Goal: Information Seeking & Learning: Find specific page/section

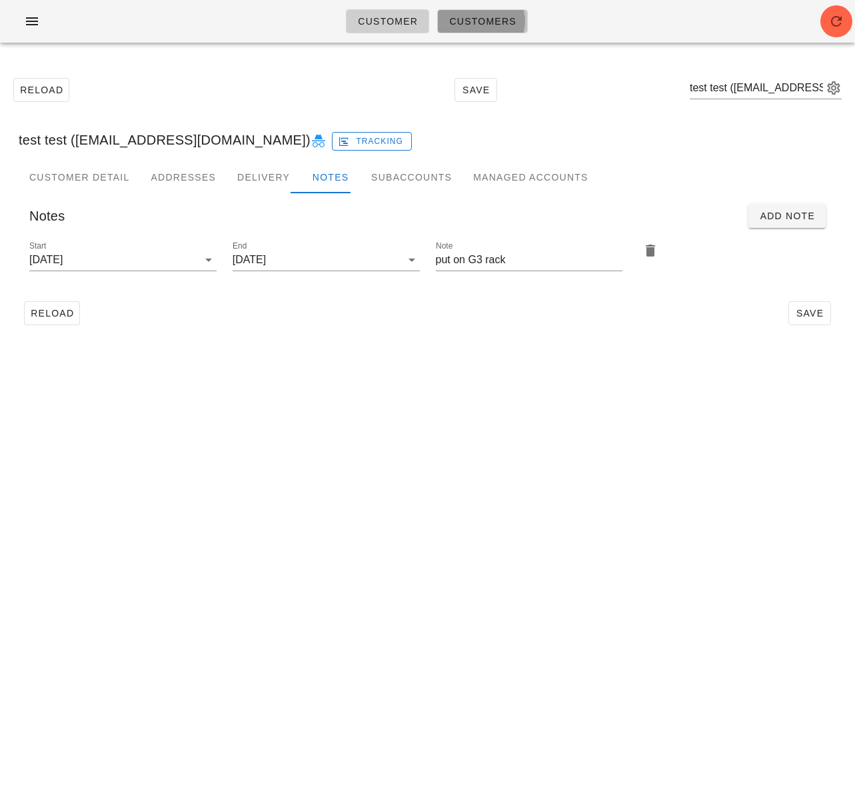
click at [466, 25] on span "Customers" at bounding box center [482, 21] width 68 height 11
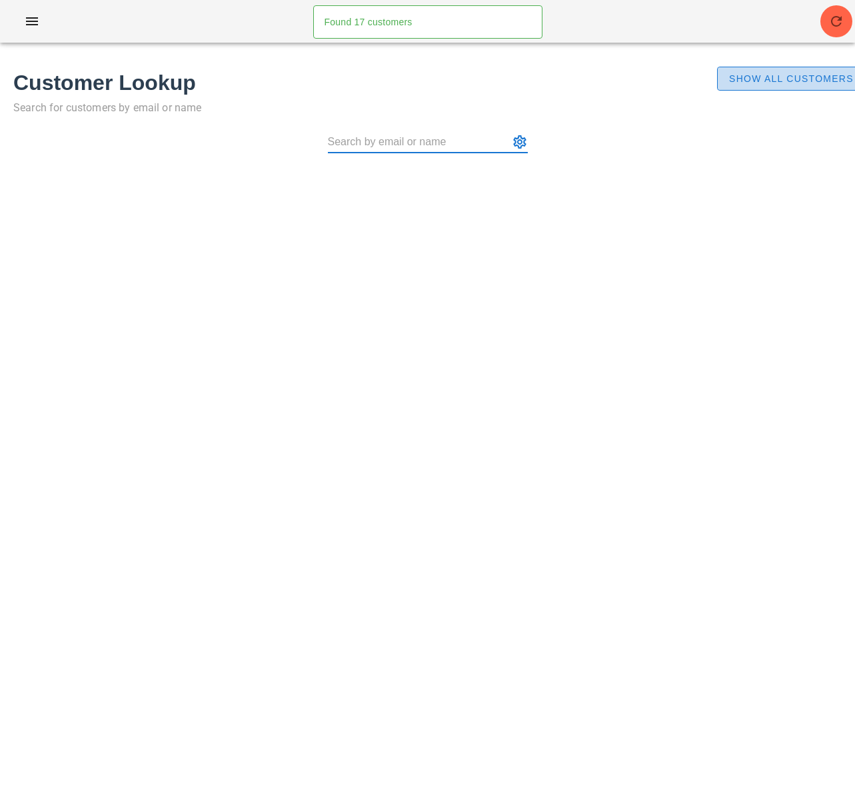
click at [748, 84] on span "Show All Customers" at bounding box center [790, 78] width 125 height 11
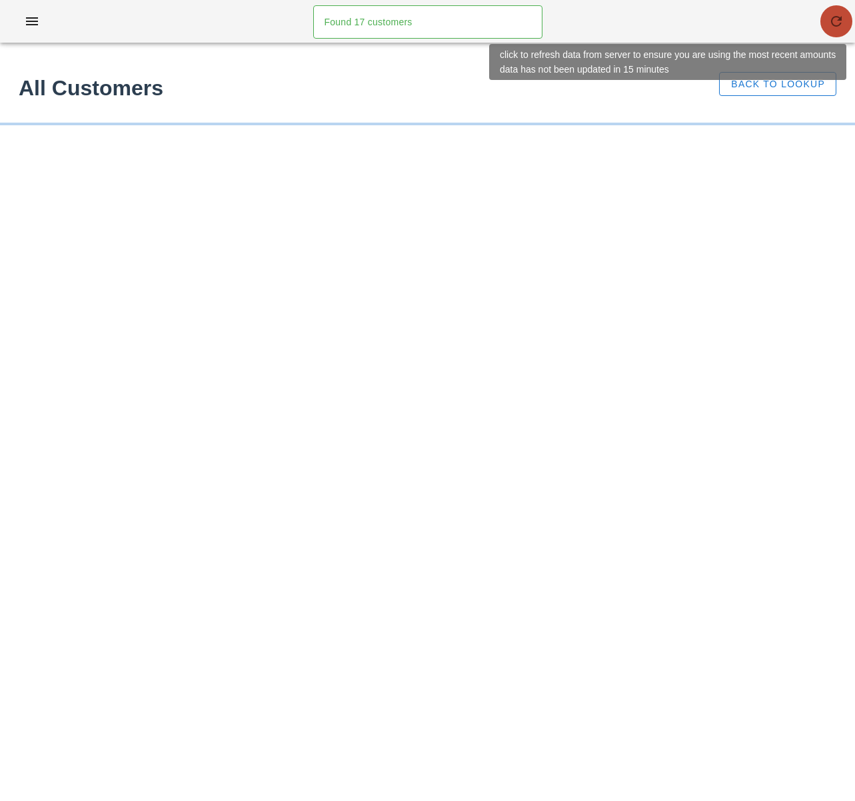
click at [830, 25] on icon "button" at bounding box center [836, 21] width 16 height 16
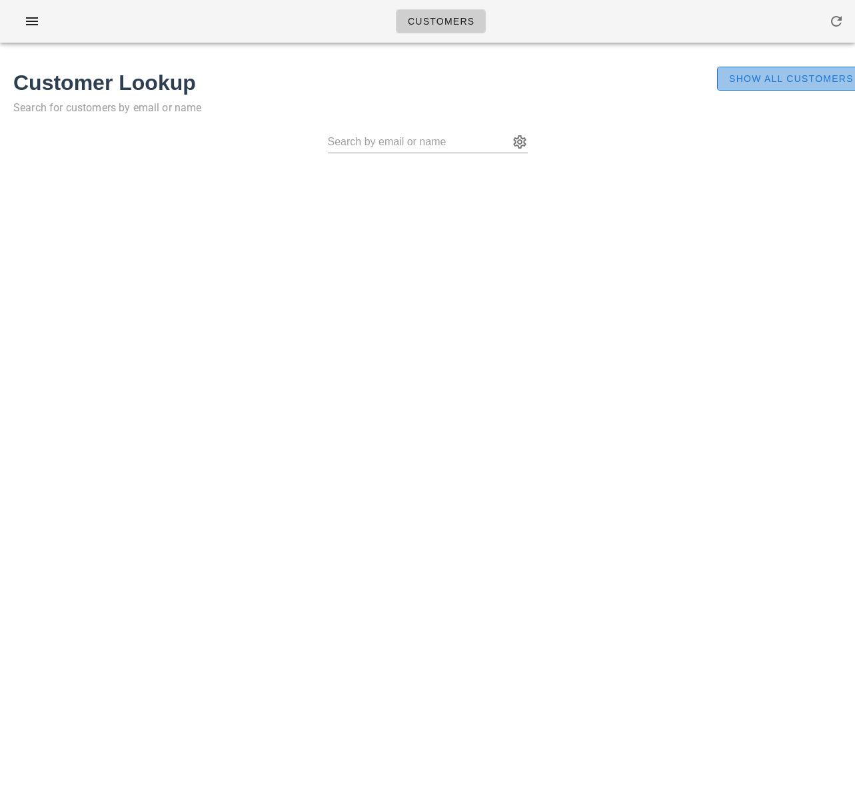
click at [749, 78] on span "Show All Customers" at bounding box center [790, 78] width 125 height 11
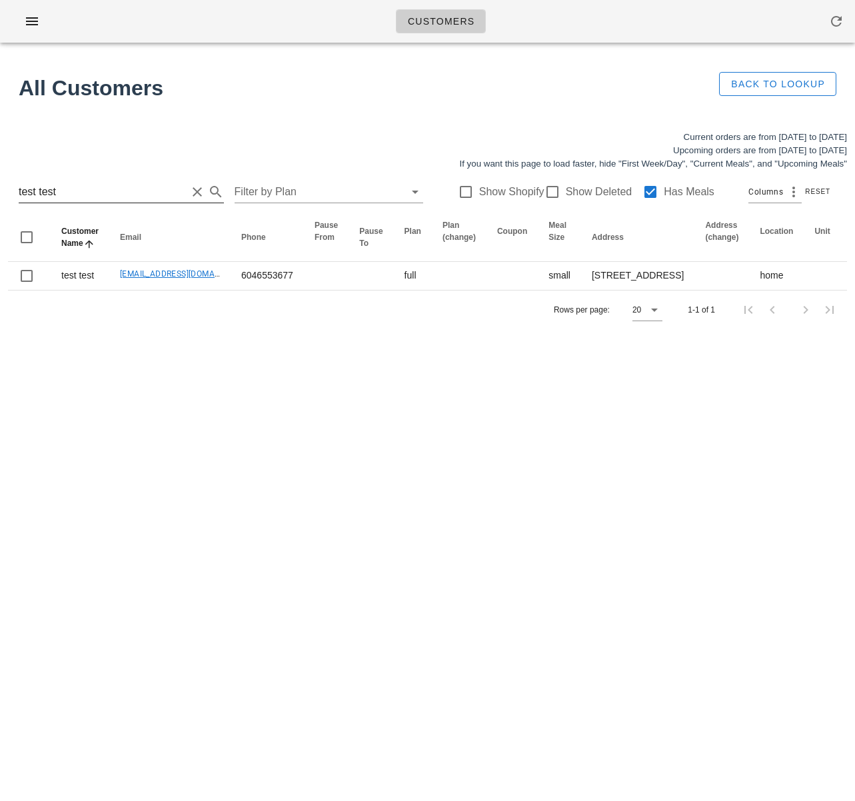
click at [61, 185] on input "test test" at bounding box center [103, 191] width 168 height 21
drag, startPoint x: 25, startPoint y: 189, endPoint x: -12, endPoint y: 189, distance: 37.3
click at [0, 189] on html "Customers Found 17 customers All Customers Back to Lookup Current orders are fr…" at bounding box center [427, 400] width 855 height 801
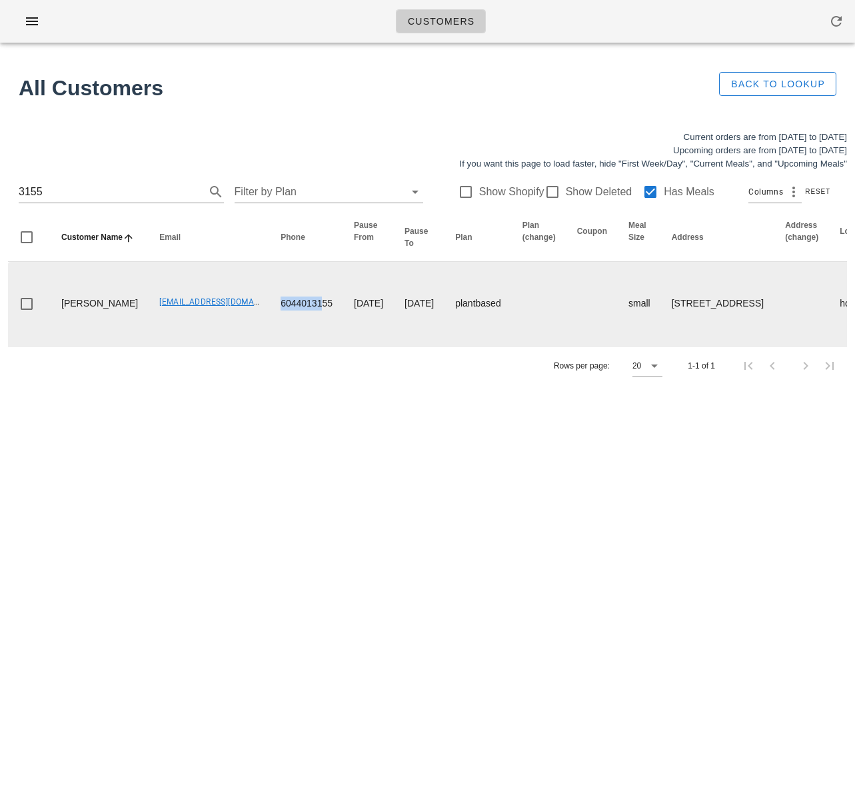
drag, startPoint x: 231, startPoint y: 301, endPoint x: 223, endPoint y: 302, distance: 8.0
click at [271, 301] on td "6044013155" at bounding box center [306, 304] width 73 height 84
drag, startPoint x: 112, startPoint y: 301, endPoint x: 217, endPoint y: 301, distance: 105.3
click at [217, 301] on td "lorilam30@hotmail.com" at bounding box center [209, 304] width 121 height 84
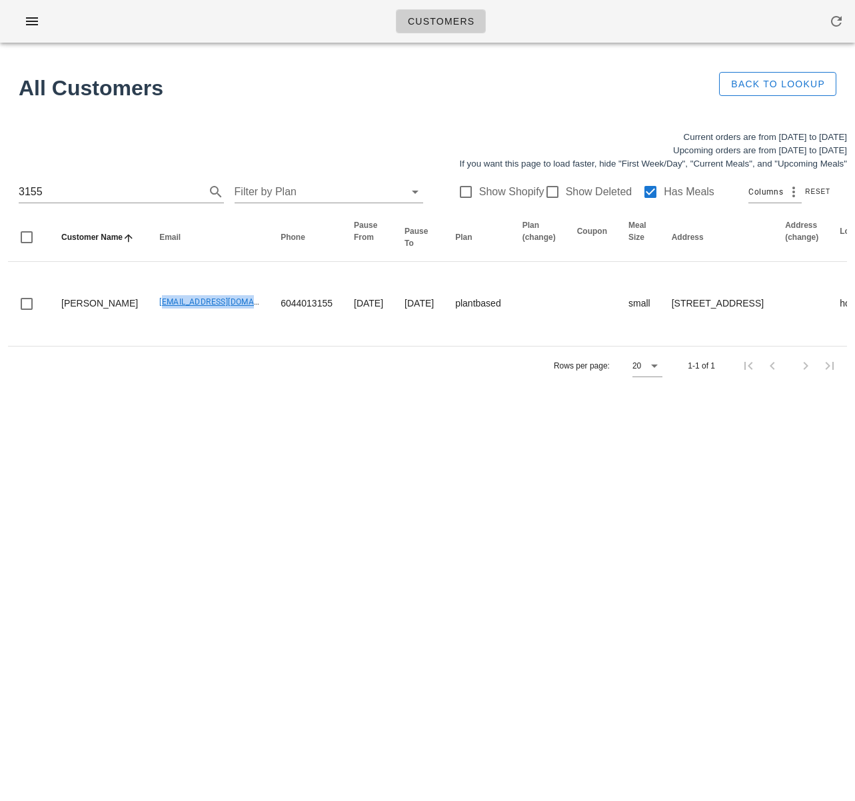
copy link "lorilam30@hotmail.com"
drag, startPoint x: 110, startPoint y: 198, endPoint x: -12, endPoint y: 195, distance: 122.0
click at [0, 195] on html "Customers Found 17 customers All Customers Back to Lookup Current orders are fr…" at bounding box center [427, 400] width 855 height 801
paste input "Julianna Nemeth"
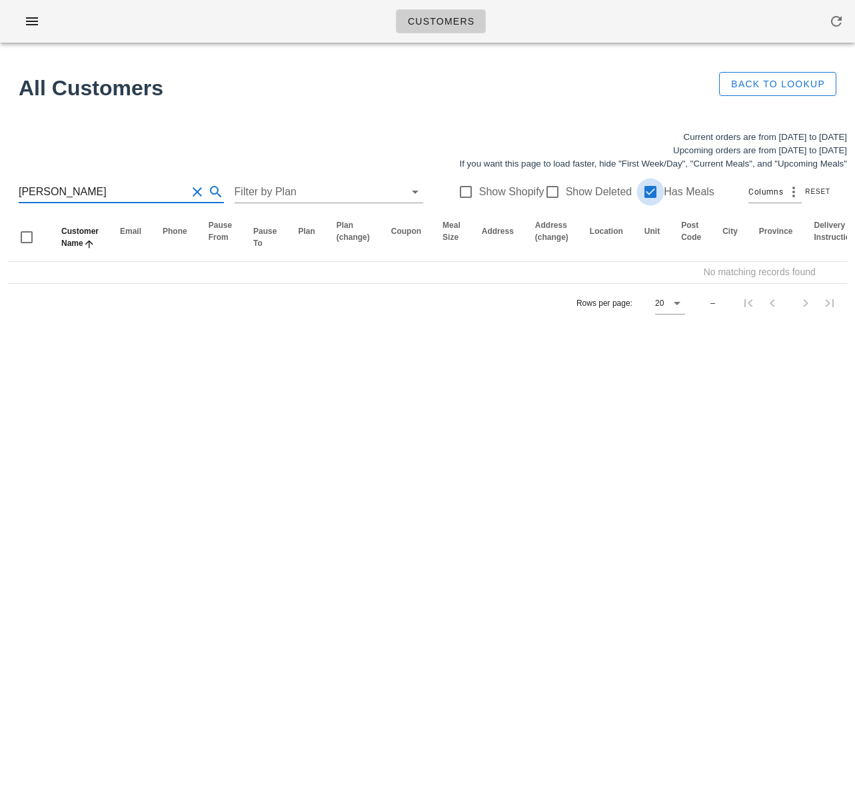
type input "Julianna Nemeth"
click at [639, 189] on div at bounding box center [650, 192] width 23 height 23
drag, startPoint x: 144, startPoint y: 197, endPoint x: -97, endPoint y: 195, distance: 241.2
click at [0, 195] on html "Customers Found 17 customers All Customers Back to Lookup Current orders are fr…" at bounding box center [427, 400] width 855 height 801
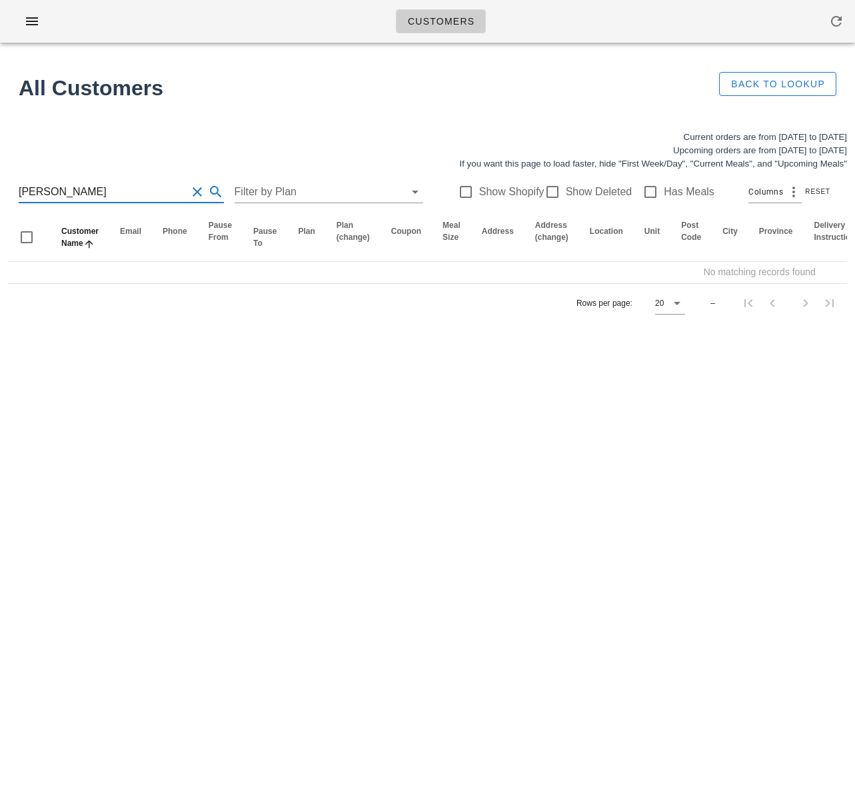
paste input "juliannanemeth@hotmail.com"
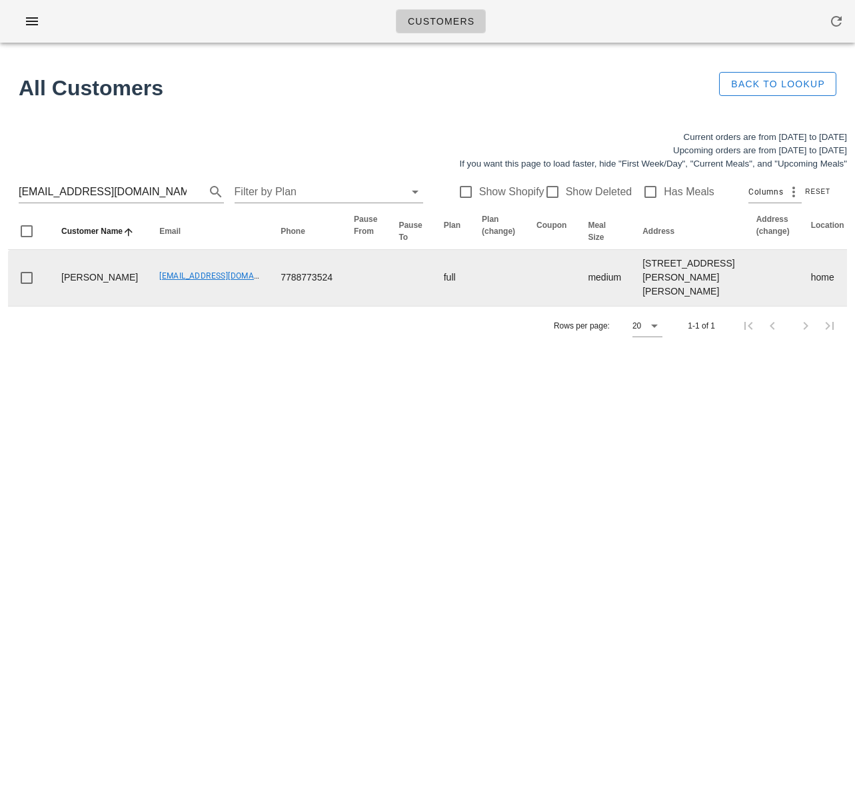
drag, startPoint x: 101, startPoint y: 332, endPoint x: 33, endPoint y: 299, distance: 76.3
copy td "Shirley McAuley"
click at [149, 306] on td "[EMAIL_ADDRESS][DOMAIN_NAME]" at bounding box center [209, 278] width 121 height 56
drag, startPoint x: 99, startPoint y: 329, endPoint x: 61, endPoint y: 311, distance: 42.0
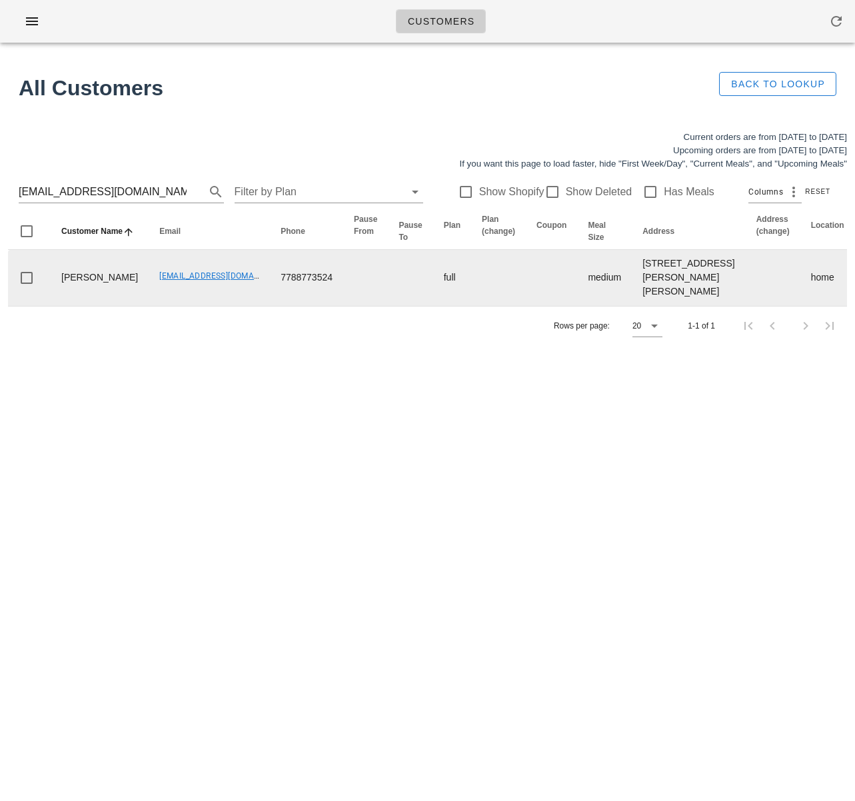
click at [59, 306] on td "Shirley McAuley" at bounding box center [100, 278] width 98 height 56
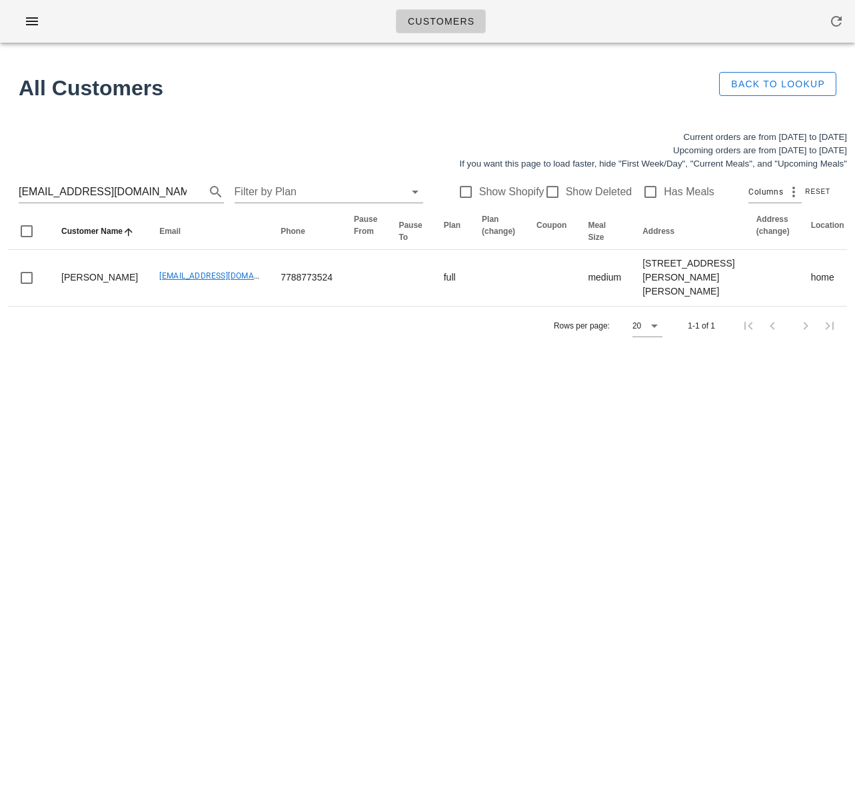
copy td "Shirley McAuley"
click at [267, 483] on div "Customers Found 17 customers All Customers Back to Lookup Current orders are fr…" at bounding box center [427, 400] width 855 height 801
drag, startPoint x: 602, startPoint y: 528, endPoint x: 238, endPoint y: 392, distance: 388.1
click at [595, 527] on div "Customers Found 17 customers All Customers Back to Lookup Current orders are fr…" at bounding box center [427, 400] width 855 height 801
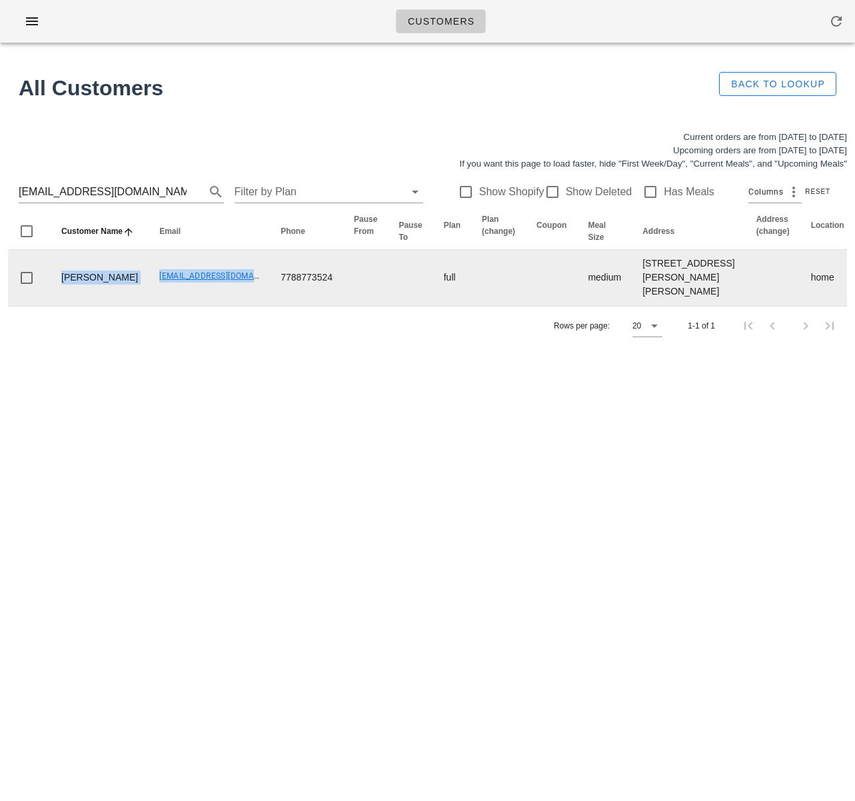
drag, startPoint x: 109, startPoint y: 332, endPoint x: 43, endPoint y: 305, distance: 71.7
drag, startPoint x: 109, startPoint y: 335, endPoint x: 77, endPoint y: 319, distance: 36.7
click at [149, 306] on td "[EMAIL_ADDRESS][DOMAIN_NAME]" at bounding box center [209, 278] width 121 height 56
drag, startPoint x: 59, startPoint y: 311, endPoint x: 109, endPoint y: 338, distance: 57.5
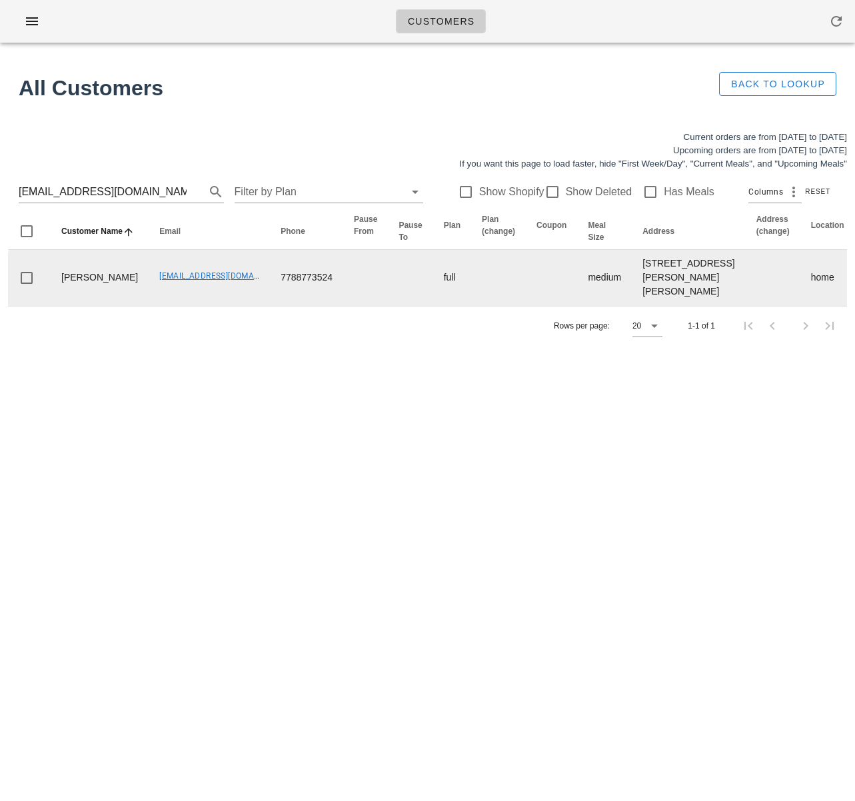
click at [102, 306] on td "Shirley McAuley" at bounding box center [100, 278] width 98 height 56
copy td "Shirley McAuley"
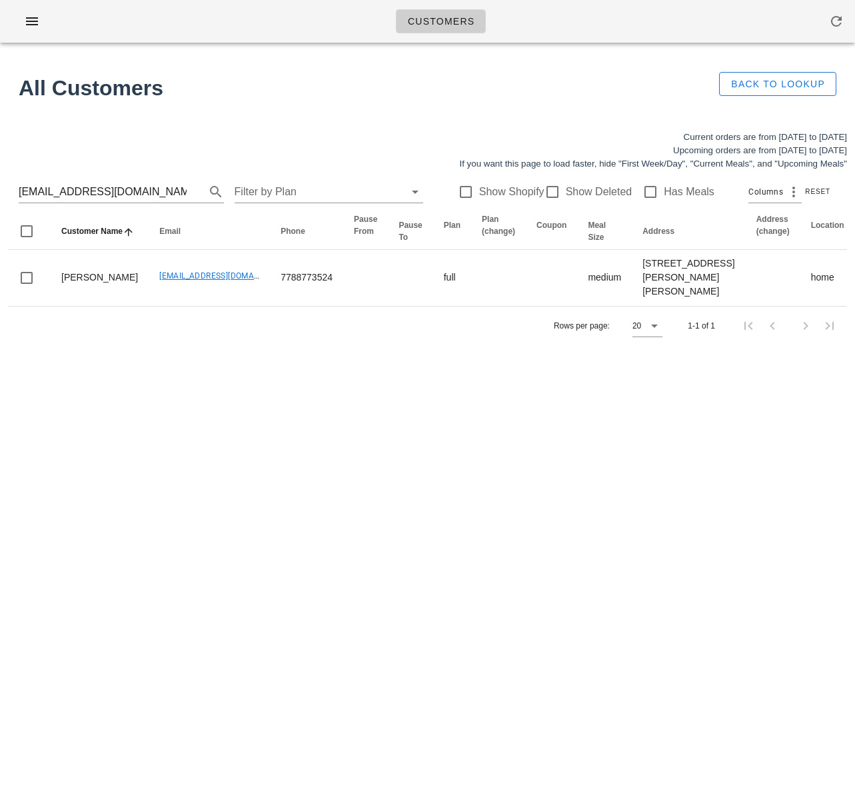
drag, startPoint x: 419, startPoint y: 442, endPoint x: 466, endPoint y: 395, distance: 66.0
click at [421, 440] on div "Customers Found 17 customers All Customers Back to Lookup Current orders are fr…" at bounding box center [427, 400] width 855 height 801
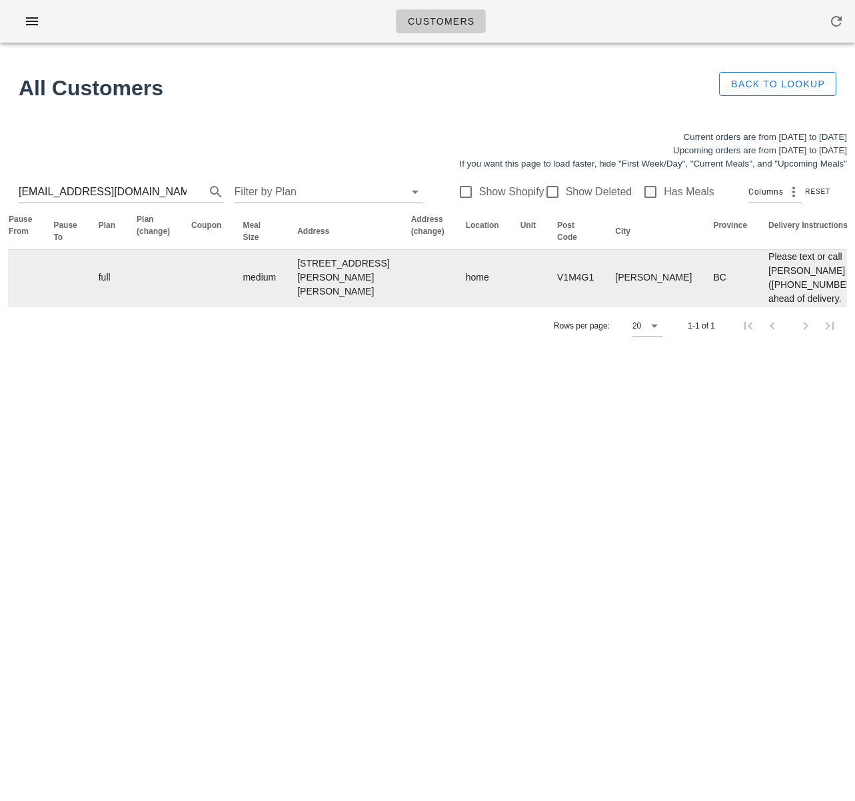
scroll to position [0, 800]
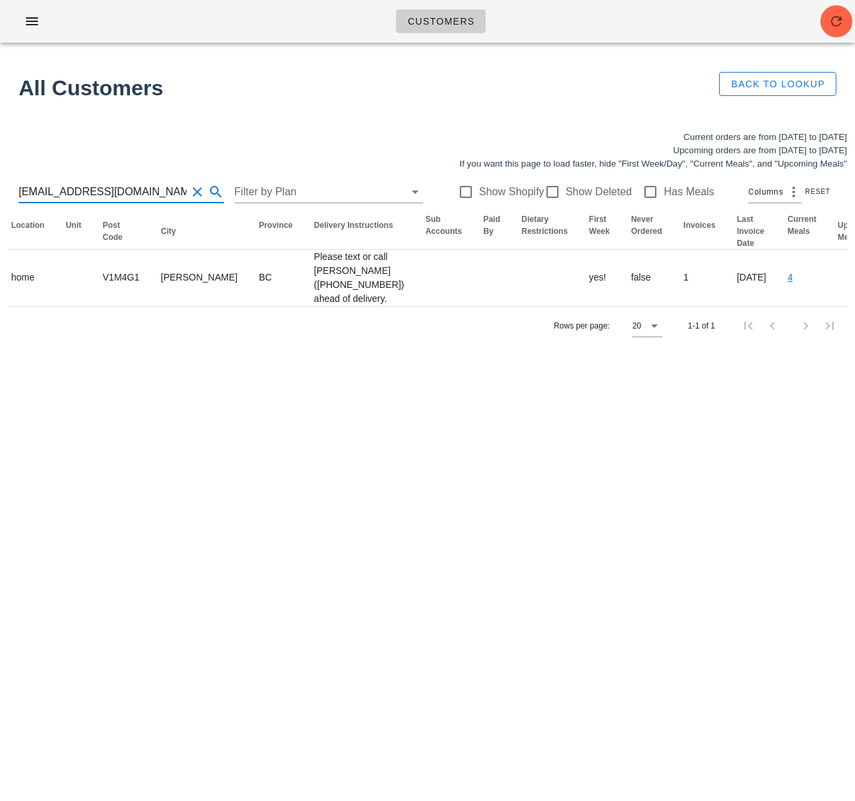
drag, startPoint x: -44, startPoint y: 187, endPoint x: -55, endPoint y: 186, distance: 11.3
click at [0, 186] on html "Customers Found 17 customers All Customers Back to Lookup Current orders are fr…" at bounding box center [427, 400] width 855 height 801
paste input "wparmstrong"
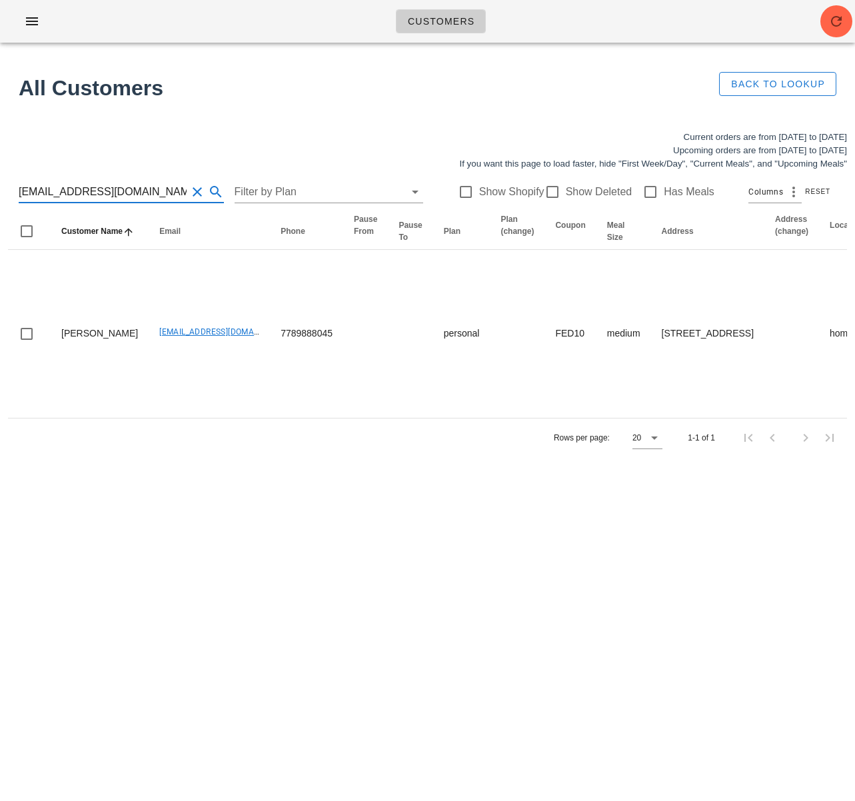
type input "[EMAIL_ADDRESS][DOMAIN_NAME]"
drag, startPoint x: 156, startPoint y: 197, endPoint x: -15, endPoint y: 184, distance: 171.7
click at [0, 184] on html "Customers Found 17 customers All Customers Back to Lookup Current orders are fr…" at bounding box center [427, 400] width 855 height 801
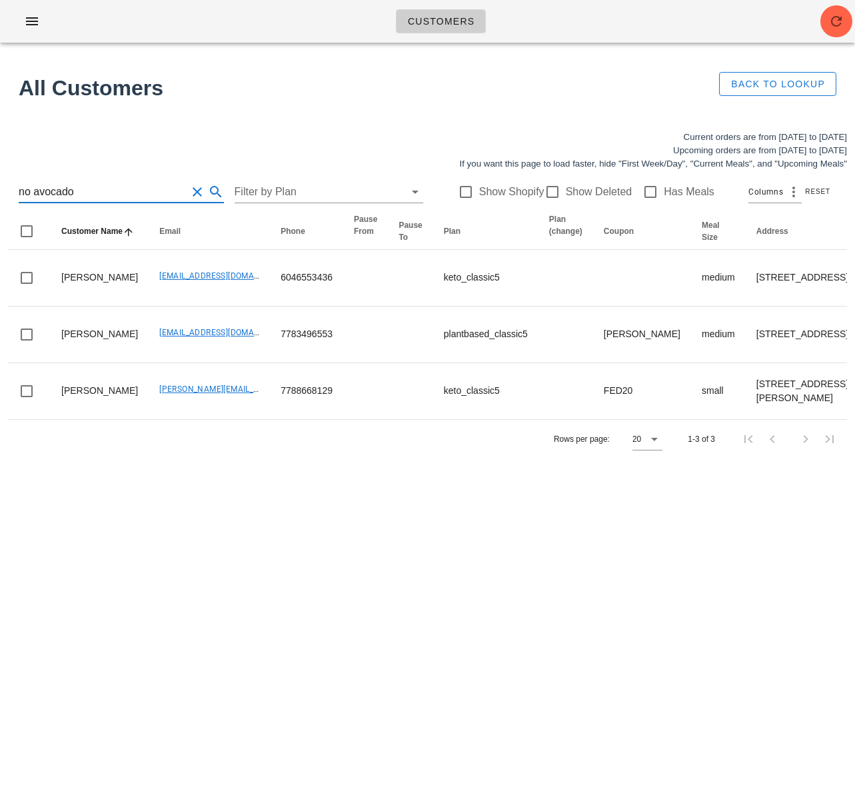
type input "no avocado"
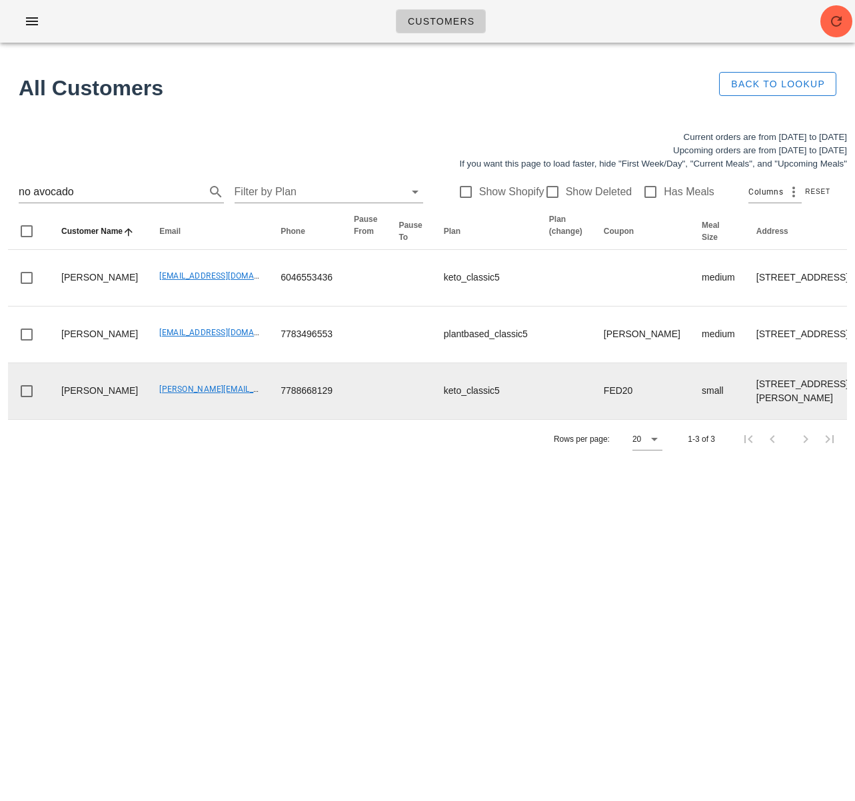
drag, startPoint x: 368, startPoint y: 601, endPoint x: 444, endPoint y: 483, distance: 140.3
click at [368, 601] on div "Customers Found 17 customers All Customers Back to Lookup Current orders are fr…" at bounding box center [427, 400] width 855 height 801
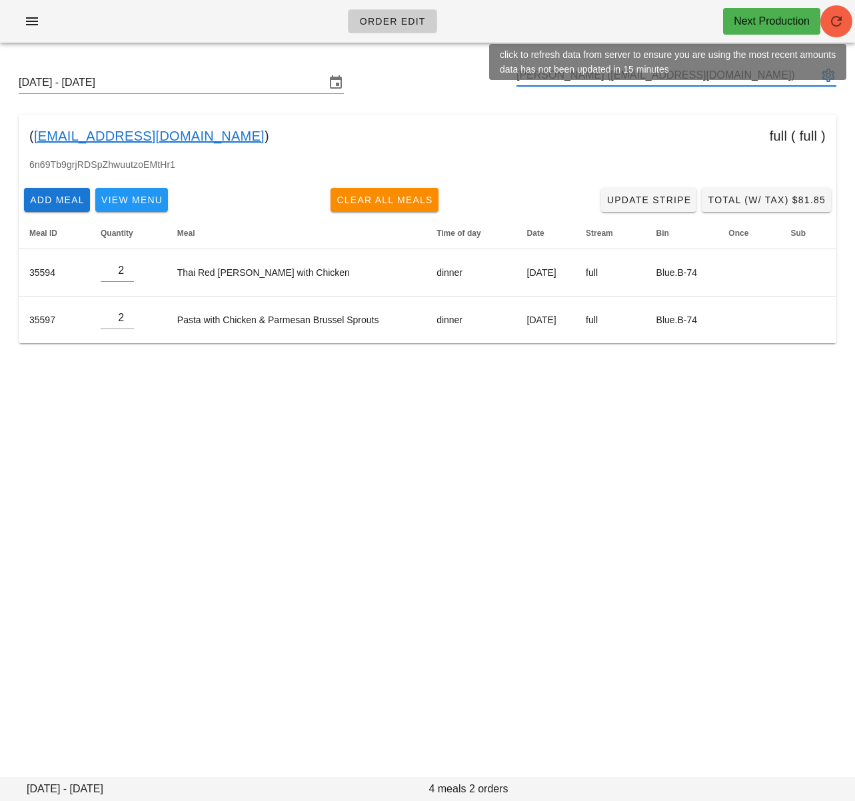
type input "Shirley McAuley (Juliannanemeth@hotmail.com)"
click at [831, 19] on icon "button" at bounding box center [836, 21] width 16 height 16
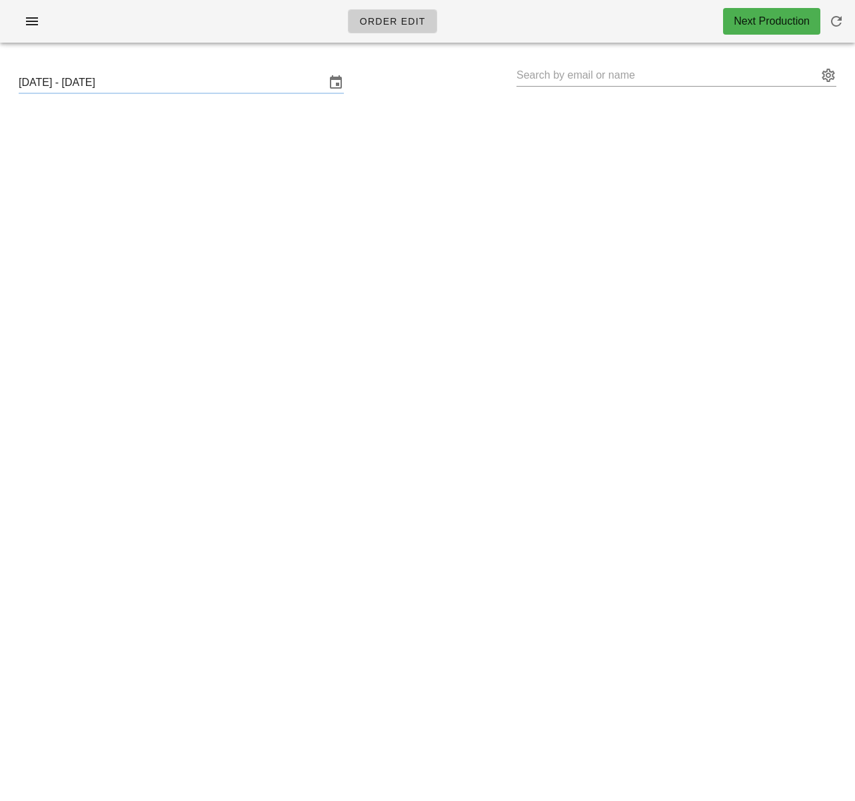
type input "[PERSON_NAME] ([EMAIL_ADDRESS][DOMAIN_NAME])"
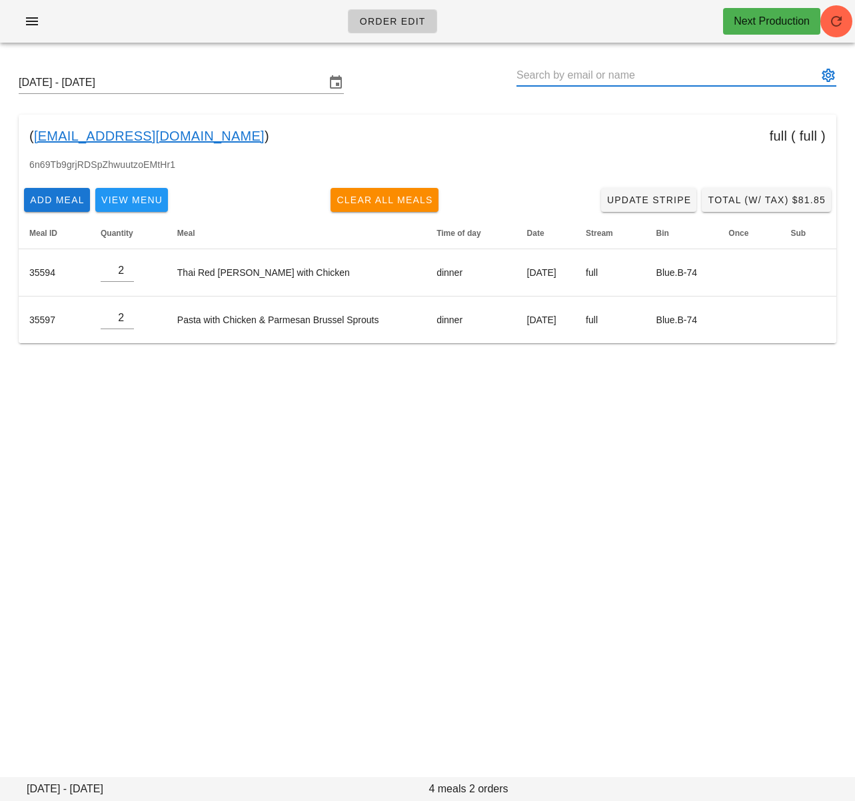
click at [576, 80] on input "text" at bounding box center [666, 75] width 301 height 21
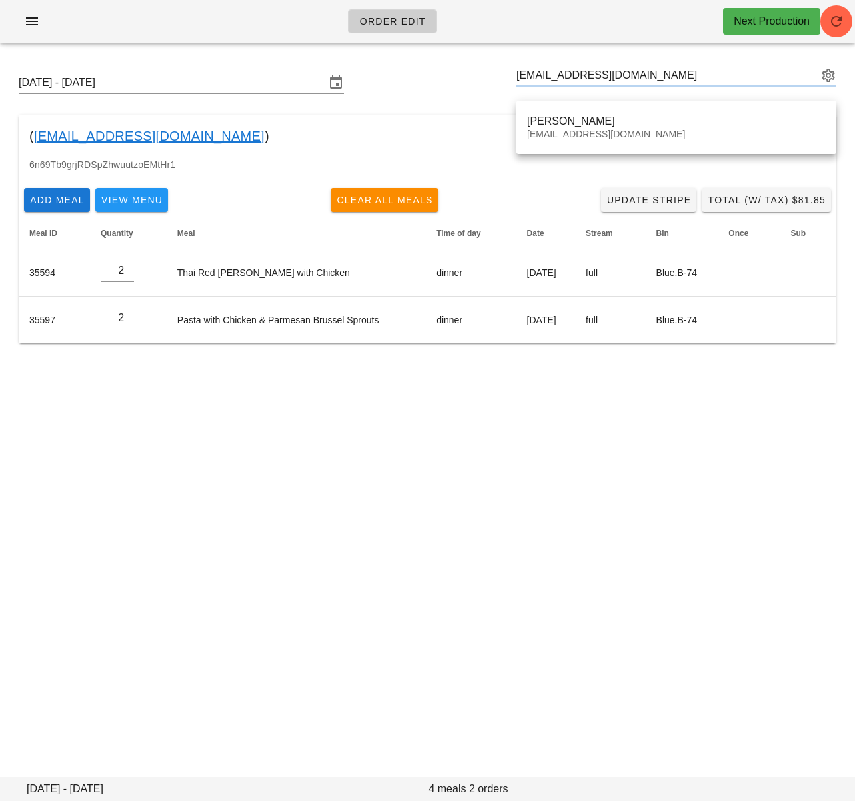
type input "[PERSON_NAME] ([EMAIL_ADDRESS][DOMAIN_NAME])"
